Goal: Transaction & Acquisition: Purchase product/service

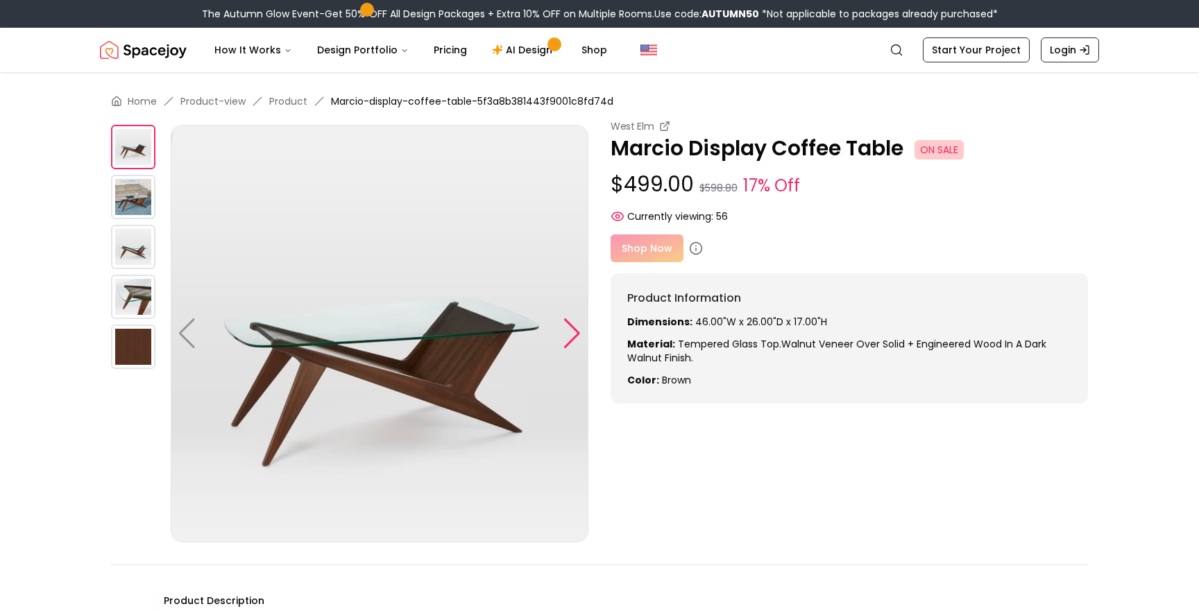
click at [570, 336] on div at bounding box center [572, 333] width 19 height 31
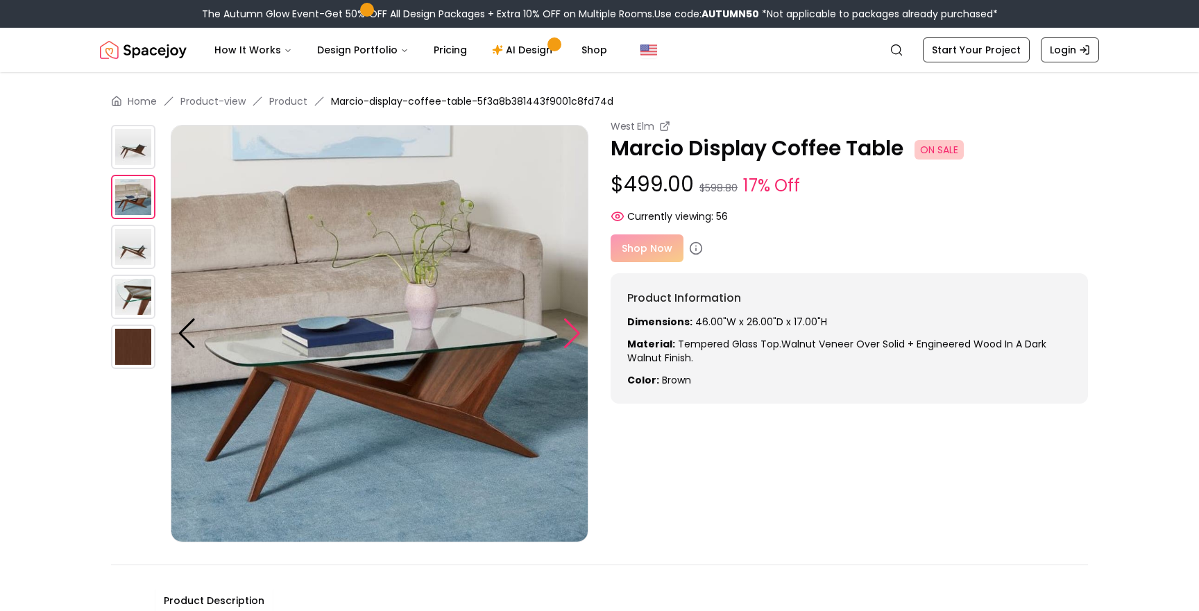
click at [570, 336] on div at bounding box center [572, 333] width 19 height 31
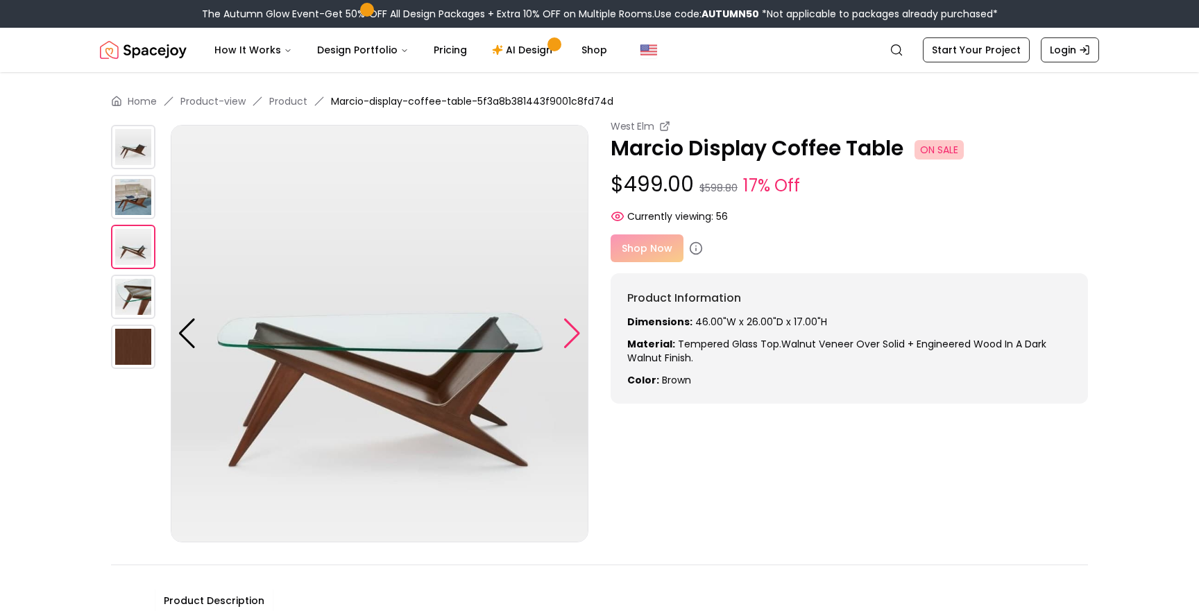
click at [570, 336] on div at bounding box center [572, 333] width 19 height 31
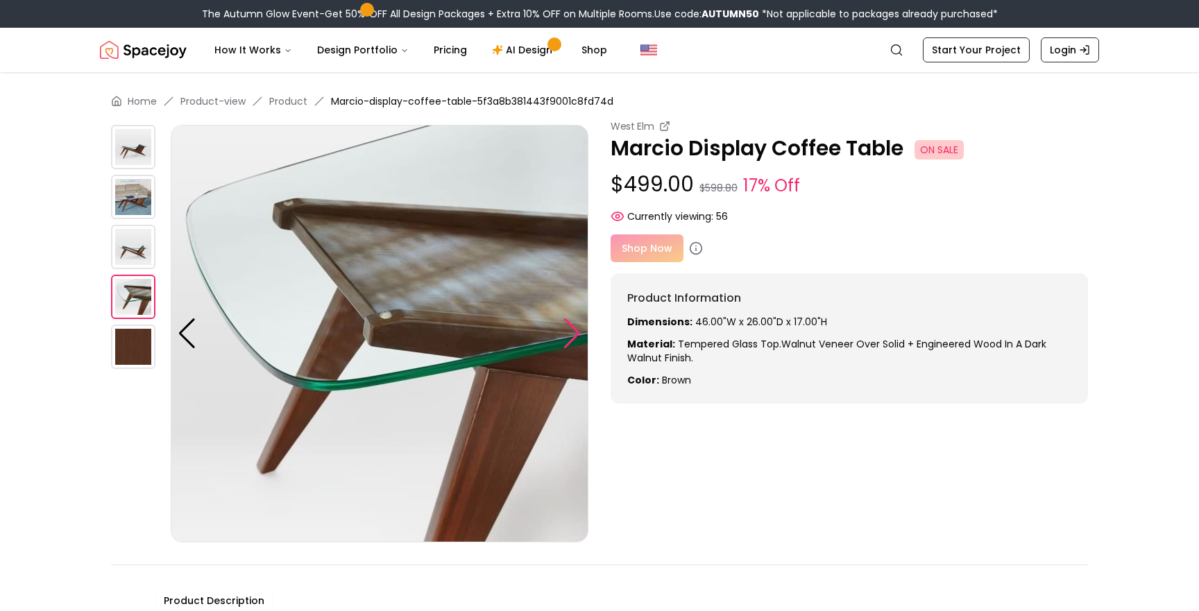
click at [570, 336] on div at bounding box center [572, 333] width 19 height 31
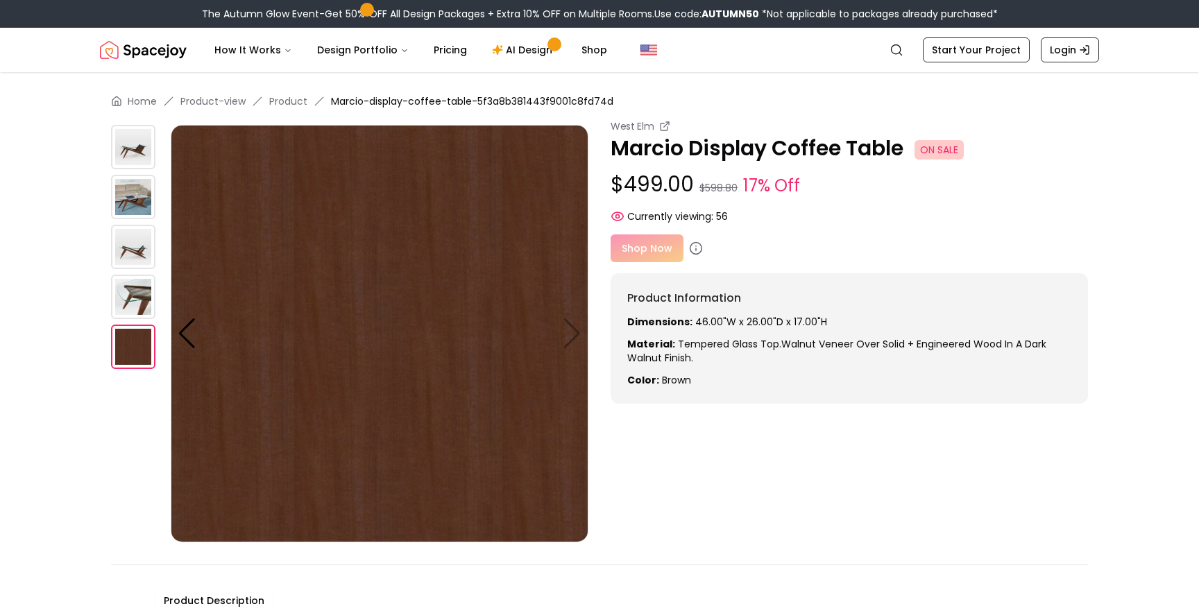
click at [570, 336] on img at bounding box center [380, 334] width 418 height 418
click at [571, 332] on img at bounding box center [380, 334] width 418 height 418
click at [194, 338] on div at bounding box center [187, 333] width 19 height 31
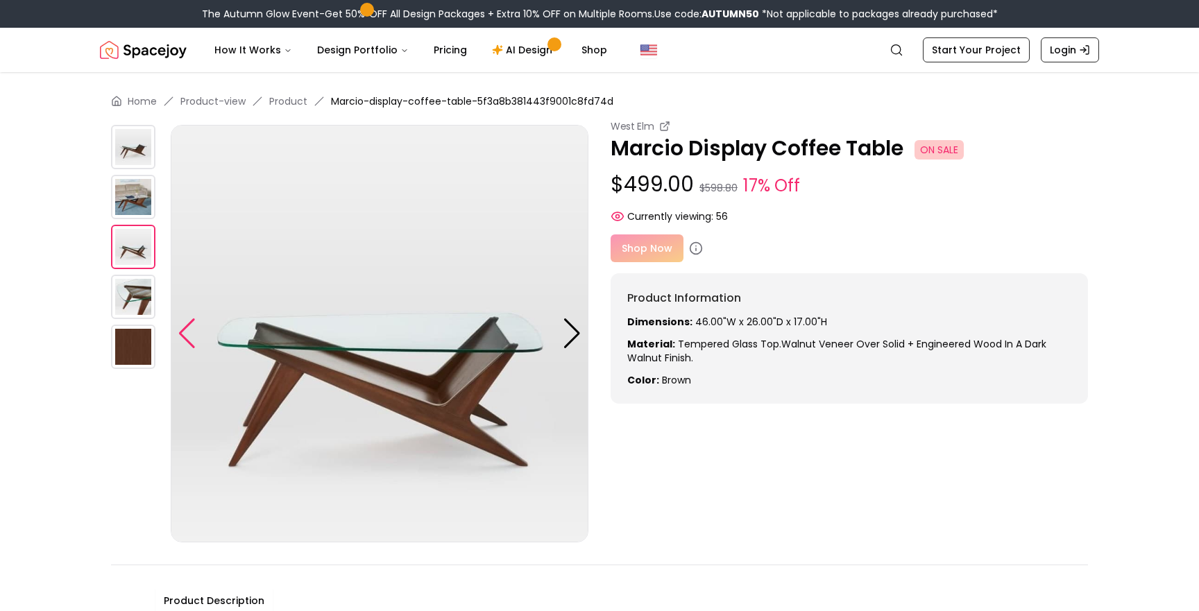
click at [194, 338] on div at bounding box center [187, 333] width 19 height 31
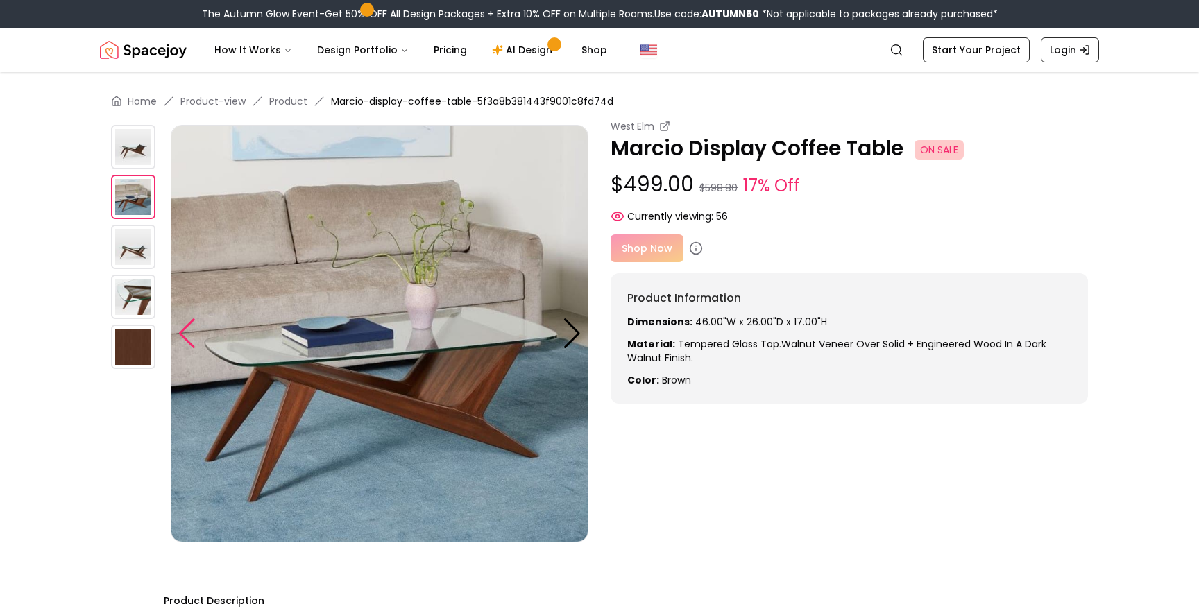
click at [194, 338] on div at bounding box center [187, 333] width 19 height 31
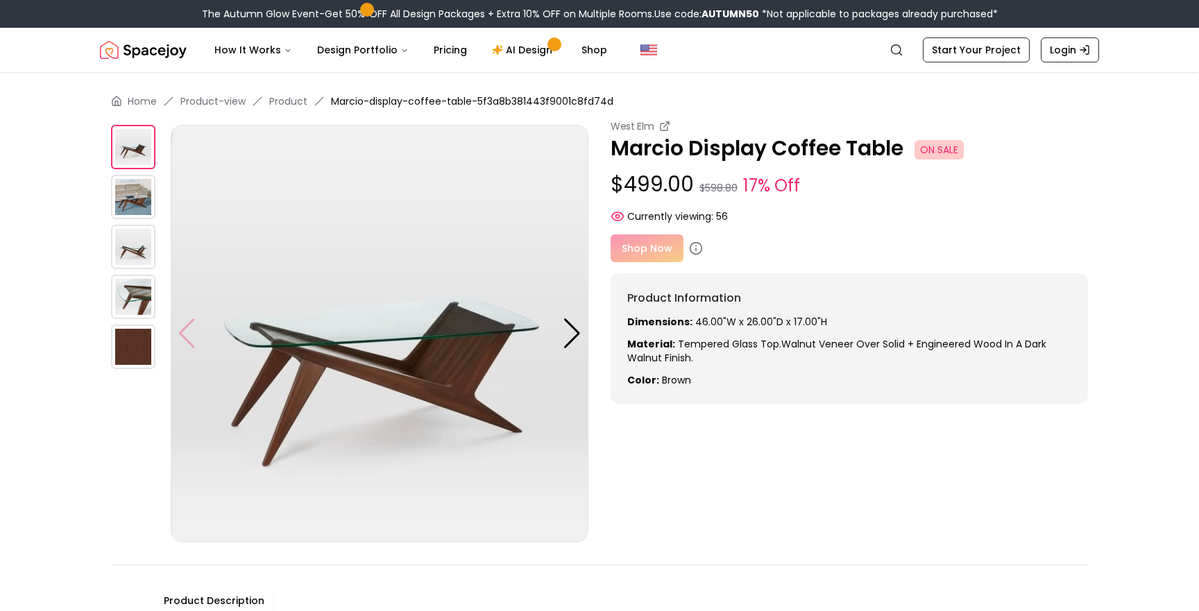
click at [194, 338] on img at bounding box center [380, 334] width 418 height 418
click at [744, 200] on div "West Elm Marcio Display Coffee Table ON SALE $499.00 $598.80 17% Off Currently …" at bounding box center [848, 171] width 477 height 104
